Goal: Check status: Check status

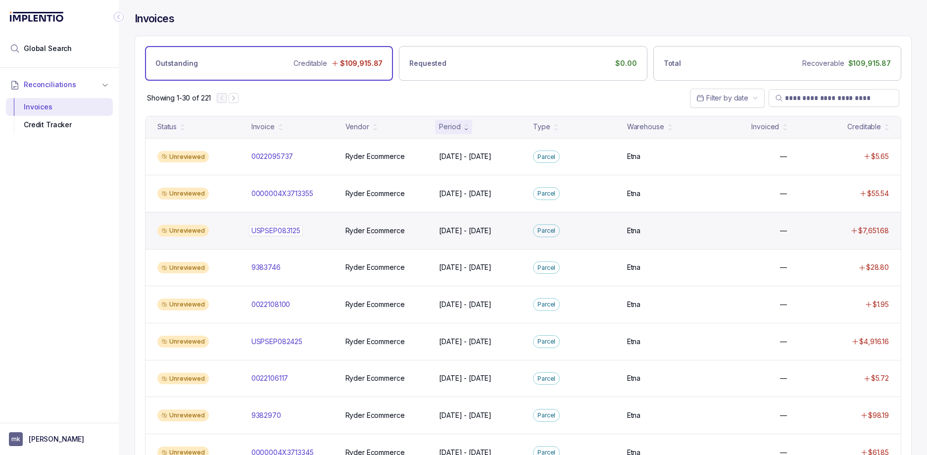
click at [279, 228] on p "USPSEP083125" at bounding box center [276, 230] width 54 height 11
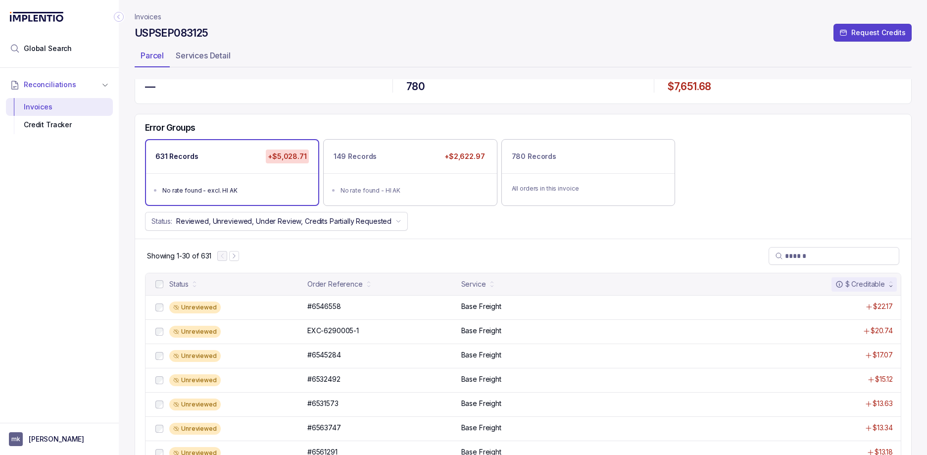
scroll to position [21, 0]
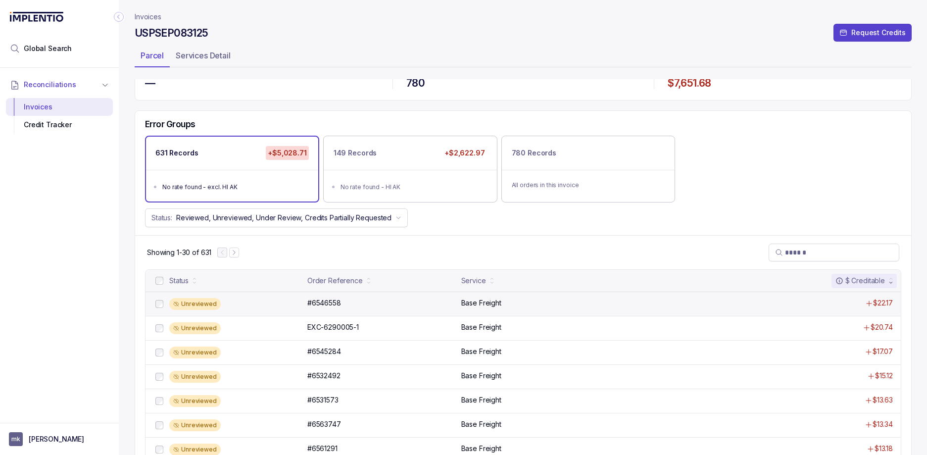
click at [285, 300] on div "Unreviewed" at bounding box center [235, 304] width 132 height 12
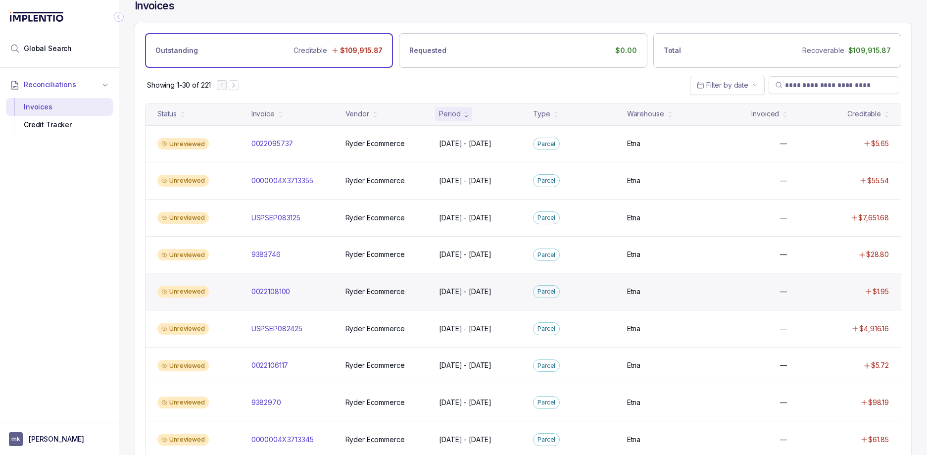
scroll to position [17, 0]
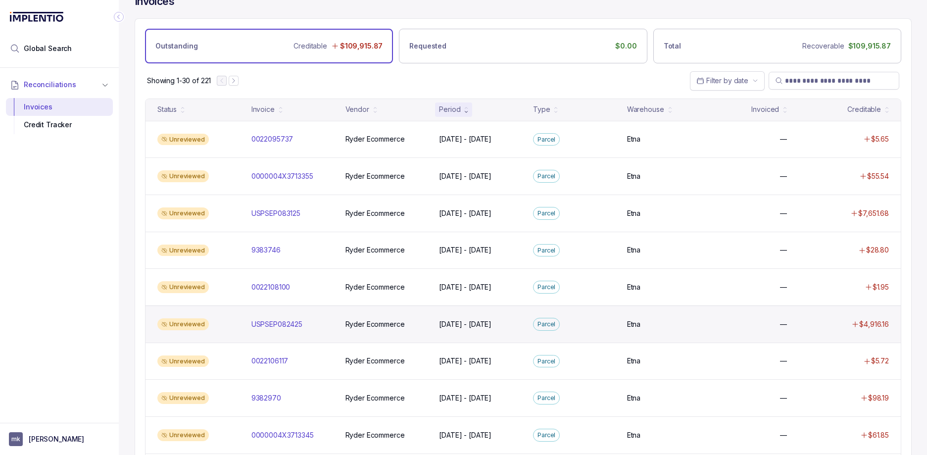
click at [337, 322] on div "USPSEP082425 USPSEP082425" at bounding box center [293, 324] width 90 height 10
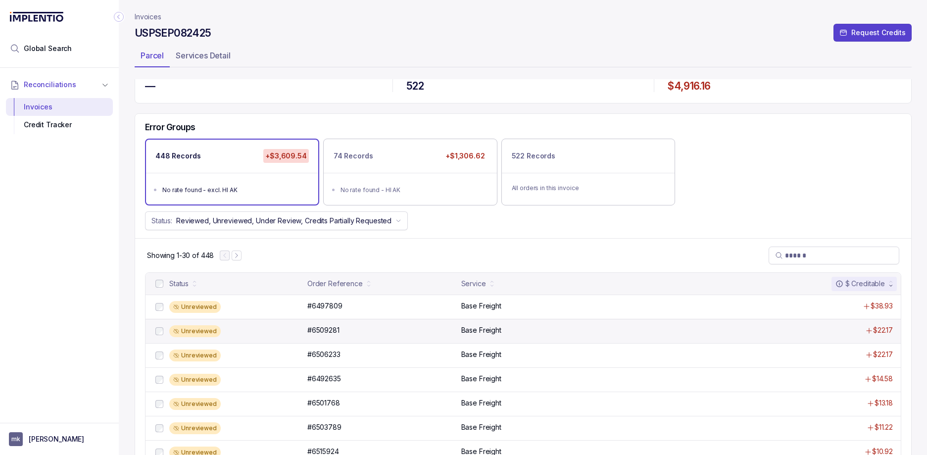
scroll to position [19, 0]
